Goal: Task Accomplishment & Management: Complete application form

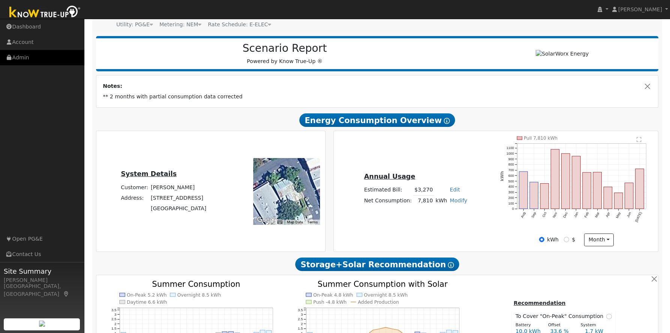
scroll to position [77, 0]
click at [18, 58] on link "Admin" at bounding box center [42, 57] width 84 height 15
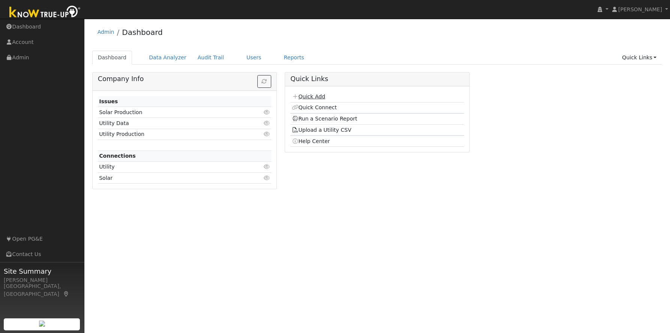
click at [311, 98] on link "Quick Add" at bounding box center [308, 96] width 33 height 6
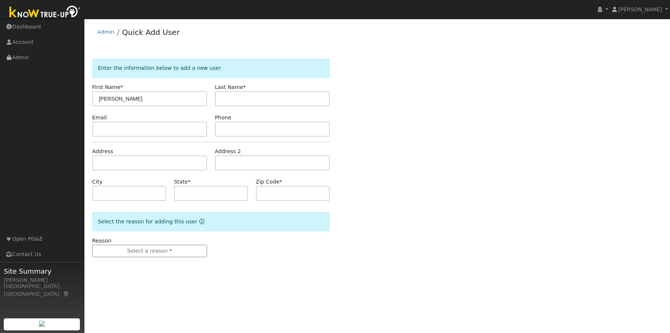
type input "Matthew"
type input "Webster"
type input "bestax@yahoo.com"
type input "2093050114"
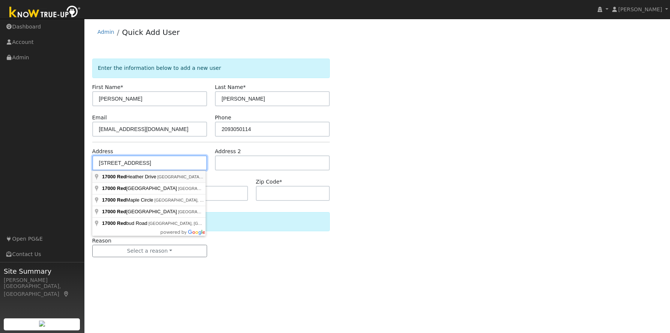
type input "17000 Red Heather Drive"
type input "Sonora"
type input "CA"
type input "95370"
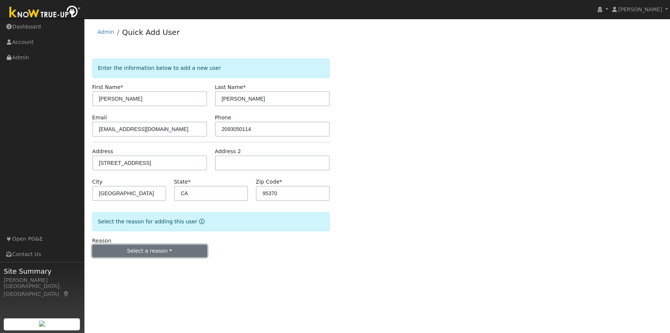
click at [148, 252] on button "Select a reason" at bounding box center [149, 251] width 115 height 13
click at [121, 268] on link "New lead" at bounding box center [134, 266] width 83 height 11
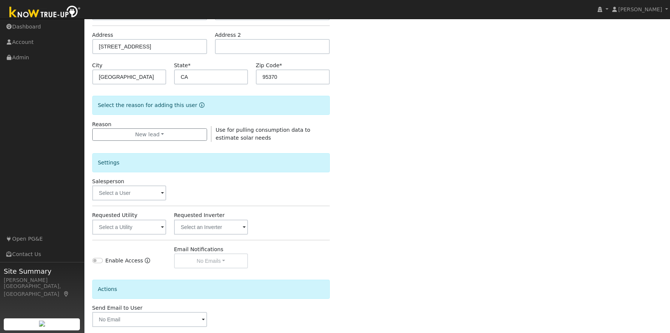
scroll to position [153, 0]
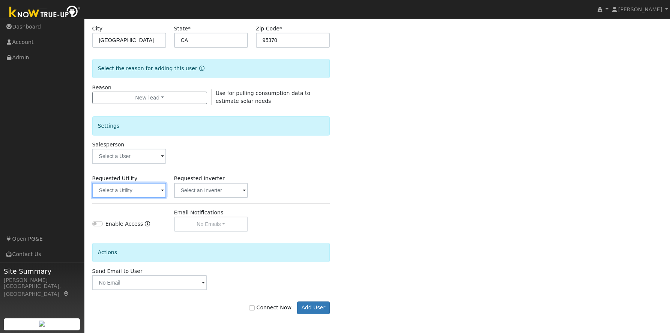
click at [147, 194] on input "text" at bounding box center [129, 190] width 74 height 15
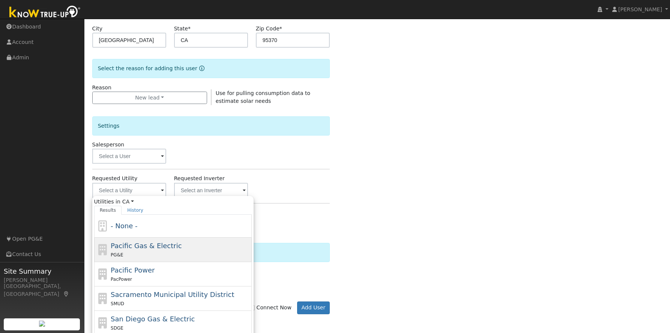
click at [161, 247] on span "Pacific Gas & Electric" at bounding box center [146, 246] width 71 height 8
type input "Pacific Gas & Electric"
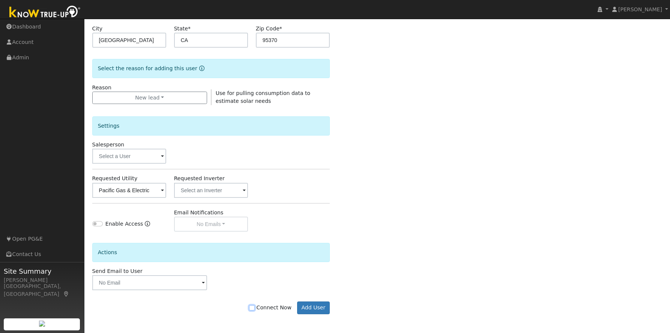
click at [254, 308] on input "Connect Now" at bounding box center [251, 307] width 5 height 5
checkbox input "true"
click at [305, 307] on button "Add User" at bounding box center [313, 307] width 33 height 13
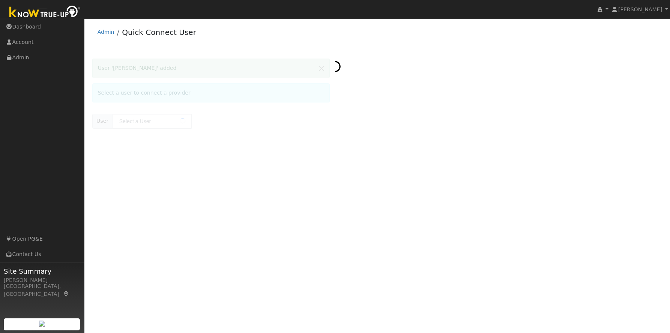
type input "[PERSON_NAME]"
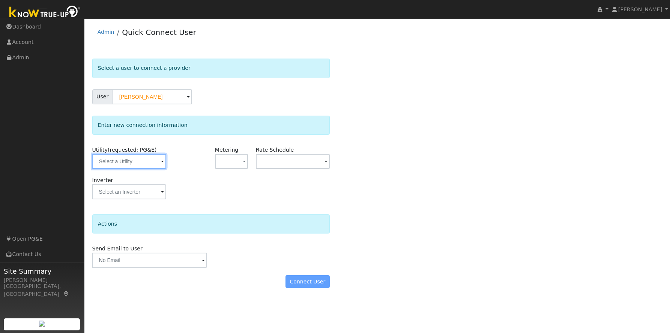
click at [141, 164] on input "text" at bounding box center [129, 161] width 74 height 15
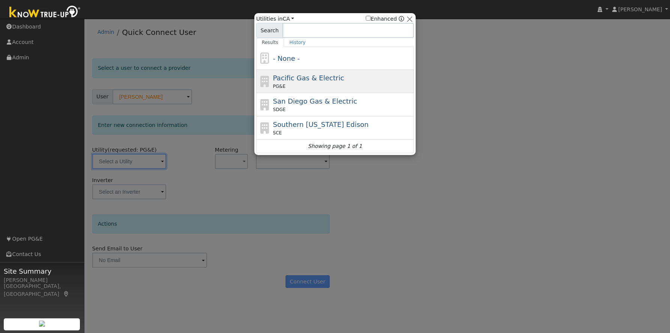
click at [331, 82] on div "Pacific Gas & Electric PG&E" at bounding box center [342, 81] width 139 height 17
type input "PG&E"
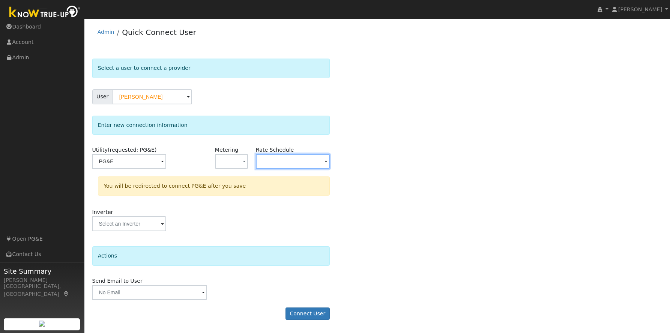
click at [166, 163] on input "text" at bounding box center [129, 161] width 74 height 15
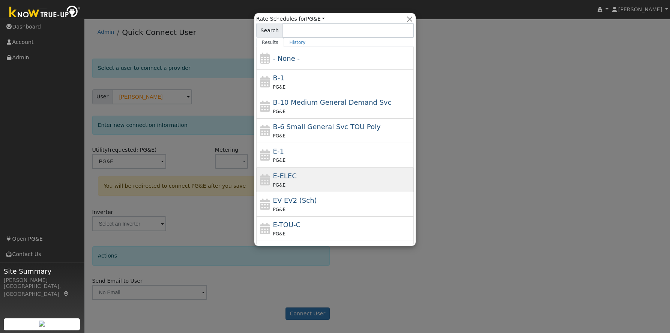
click at [300, 181] on div "PG&E" at bounding box center [342, 185] width 139 height 8
type input "E-ELEC"
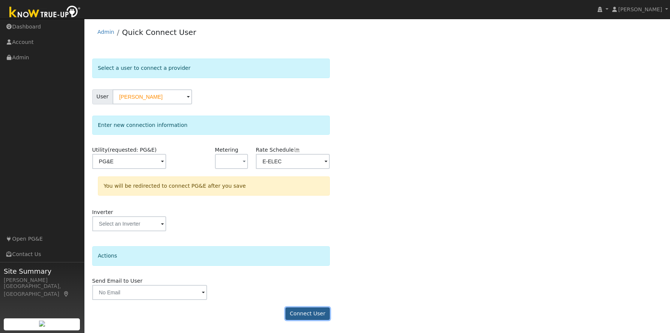
click at [302, 315] on button "Connect User" at bounding box center [308, 313] width 44 height 13
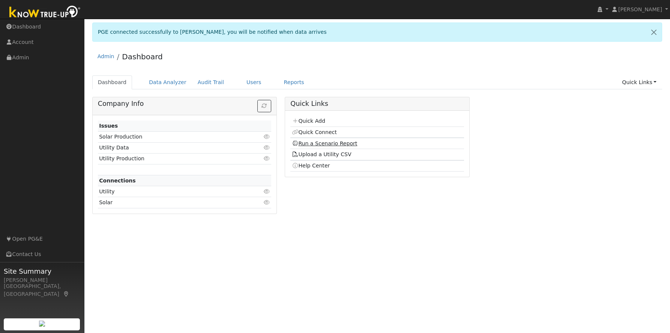
click at [322, 141] on link "Run a Scenario Report" at bounding box center [325, 143] width 66 height 6
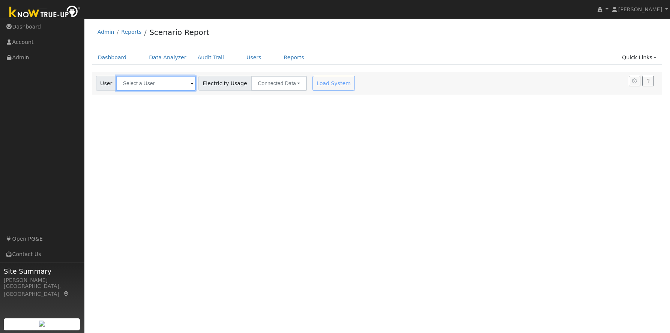
click at [146, 86] on input "text" at bounding box center [156, 83] width 80 height 15
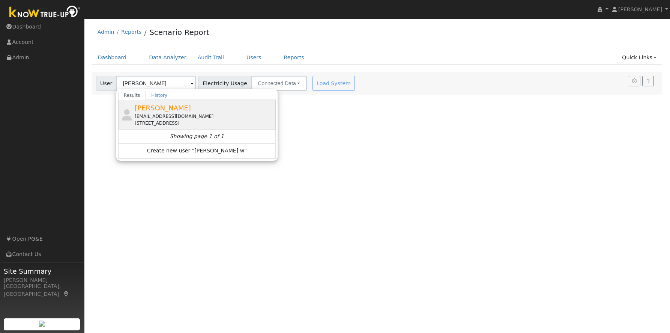
click at [152, 117] on div "[EMAIL_ADDRESS][DOMAIN_NAME]" at bounding box center [204, 116] width 139 height 7
type input "[PERSON_NAME]"
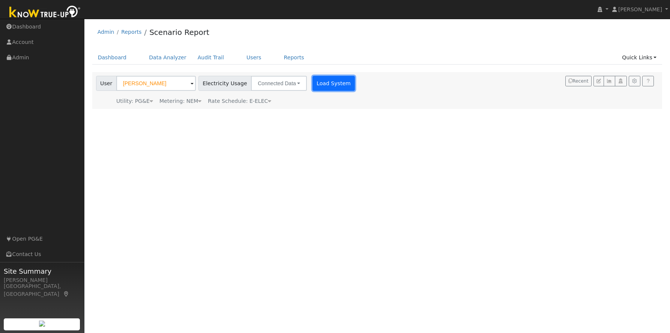
click at [323, 80] on button "Load System" at bounding box center [334, 83] width 43 height 15
